Goal: Task Accomplishment & Management: Manage account settings

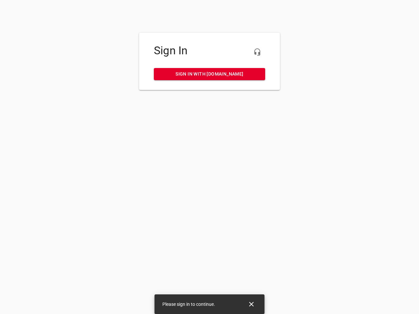
click at [257, 52] on icon "button" at bounding box center [257, 52] width 8 height 8
click at [251, 304] on icon "Close" at bounding box center [251, 304] width 5 height 5
